Goal: Information Seeking & Learning: Check status

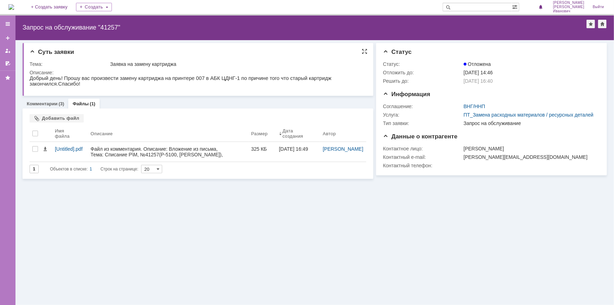
click at [66, 81] on p "Добрый день! Прошу вас произвести замену картриджа на принтере 007 в АБК ЦДНГ-1…" at bounding box center [196, 80] width 335 height 11
click at [56, 106] on link "Комментарии" at bounding box center [42, 103] width 31 height 5
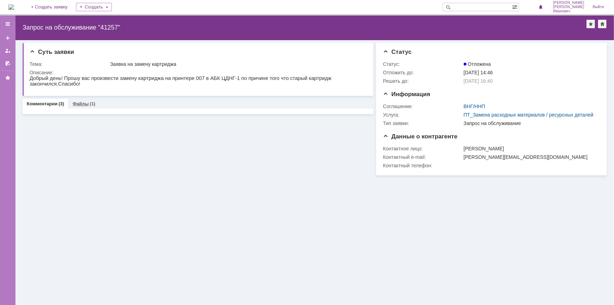
click at [83, 106] on link "Файлы" at bounding box center [81, 103] width 16 height 5
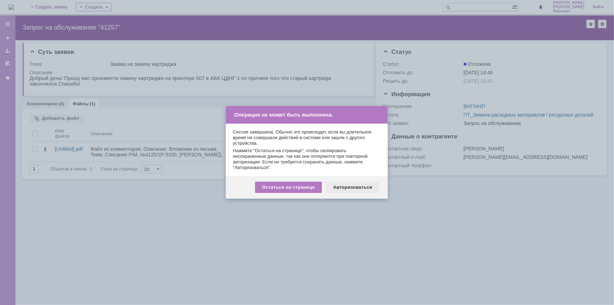
click at [355, 190] on div "Авторизоваться" at bounding box center [352, 187] width 53 height 11
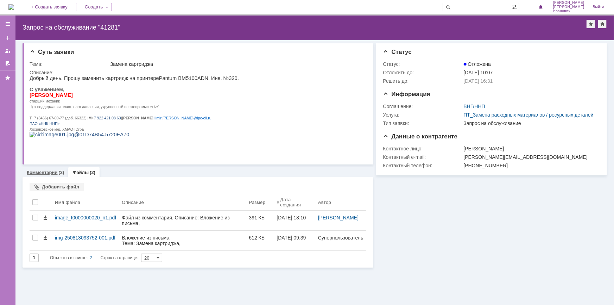
click at [49, 175] on link "Комментарии" at bounding box center [42, 172] width 31 height 5
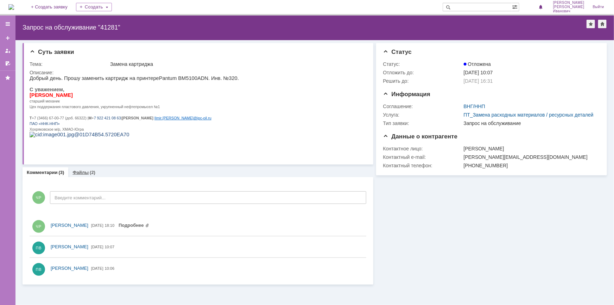
click at [81, 170] on link "Файлы" at bounding box center [81, 172] width 16 height 5
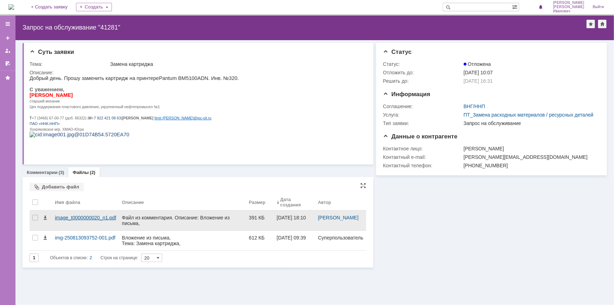
click at [88, 215] on div "image_t0000000020_n1.pdf" at bounding box center [85, 218] width 61 height 6
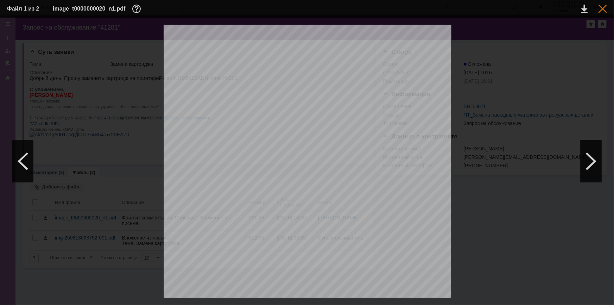
click at [601, 10] on div at bounding box center [603, 9] width 8 height 8
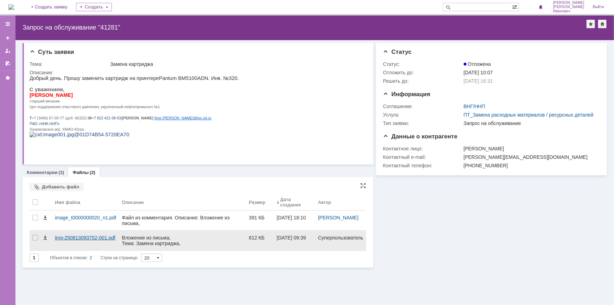
click at [81, 237] on div "img-250813093752-001.pdf" at bounding box center [85, 238] width 61 height 6
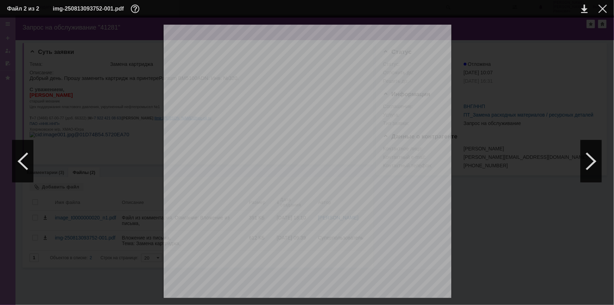
scroll to position [64, 0]
click at [602, 10] on div at bounding box center [603, 9] width 8 height 8
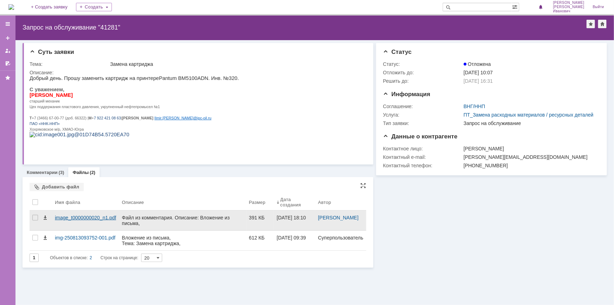
click at [89, 215] on div "image_t0000000020_n1.pdf" at bounding box center [85, 218] width 61 height 6
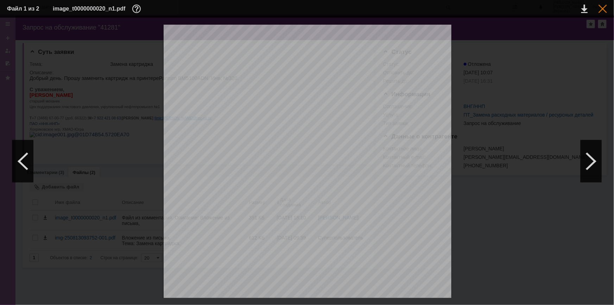
click at [601, 8] on div at bounding box center [603, 9] width 8 height 8
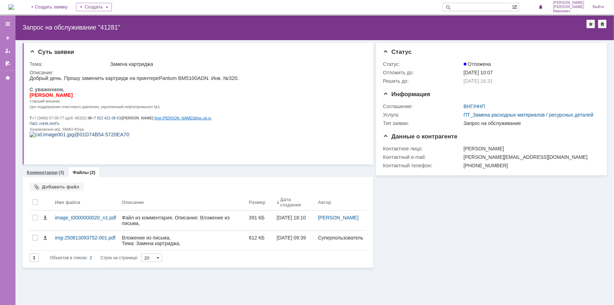
click at [42, 171] on link "Комментарии" at bounding box center [42, 172] width 31 height 5
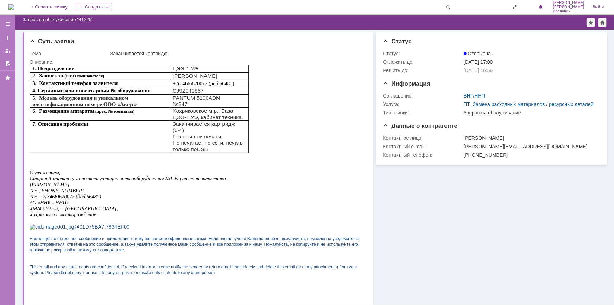
scroll to position [133, 0]
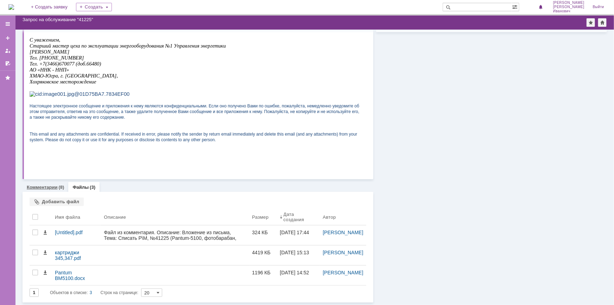
click at [57, 184] on div "Комментарии (8)" at bounding box center [46, 187] width 46 height 10
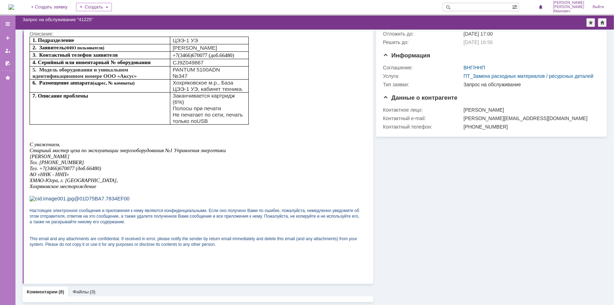
scroll to position [28, 0]
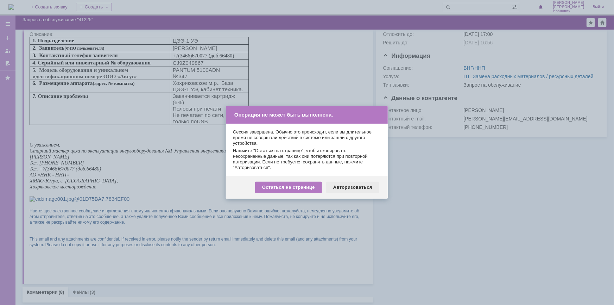
click at [354, 188] on div "Авторизоваться" at bounding box center [352, 187] width 53 height 11
